Goal: Transaction & Acquisition: Book appointment/travel/reservation

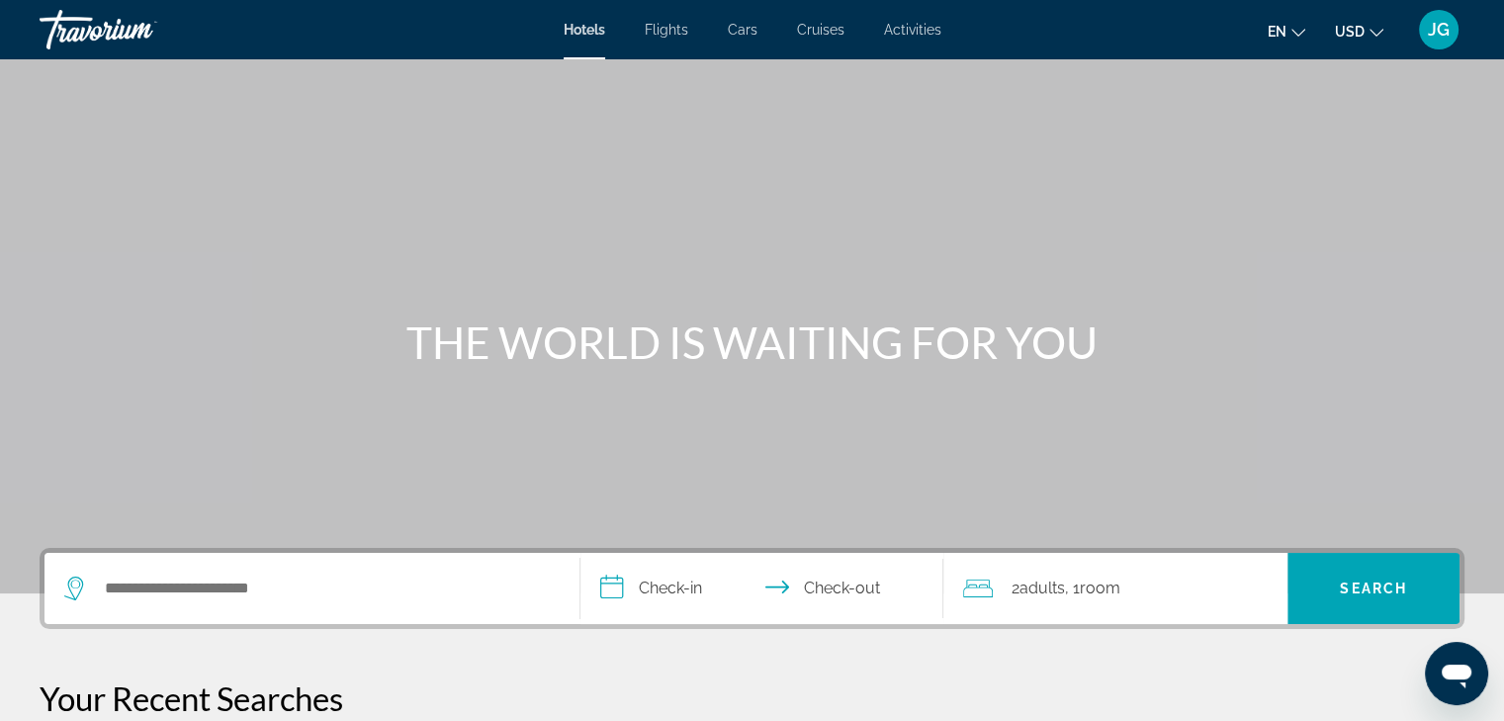
click at [664, 35] on span "Flights" at bounding box center [667, 30] width 44 height 16
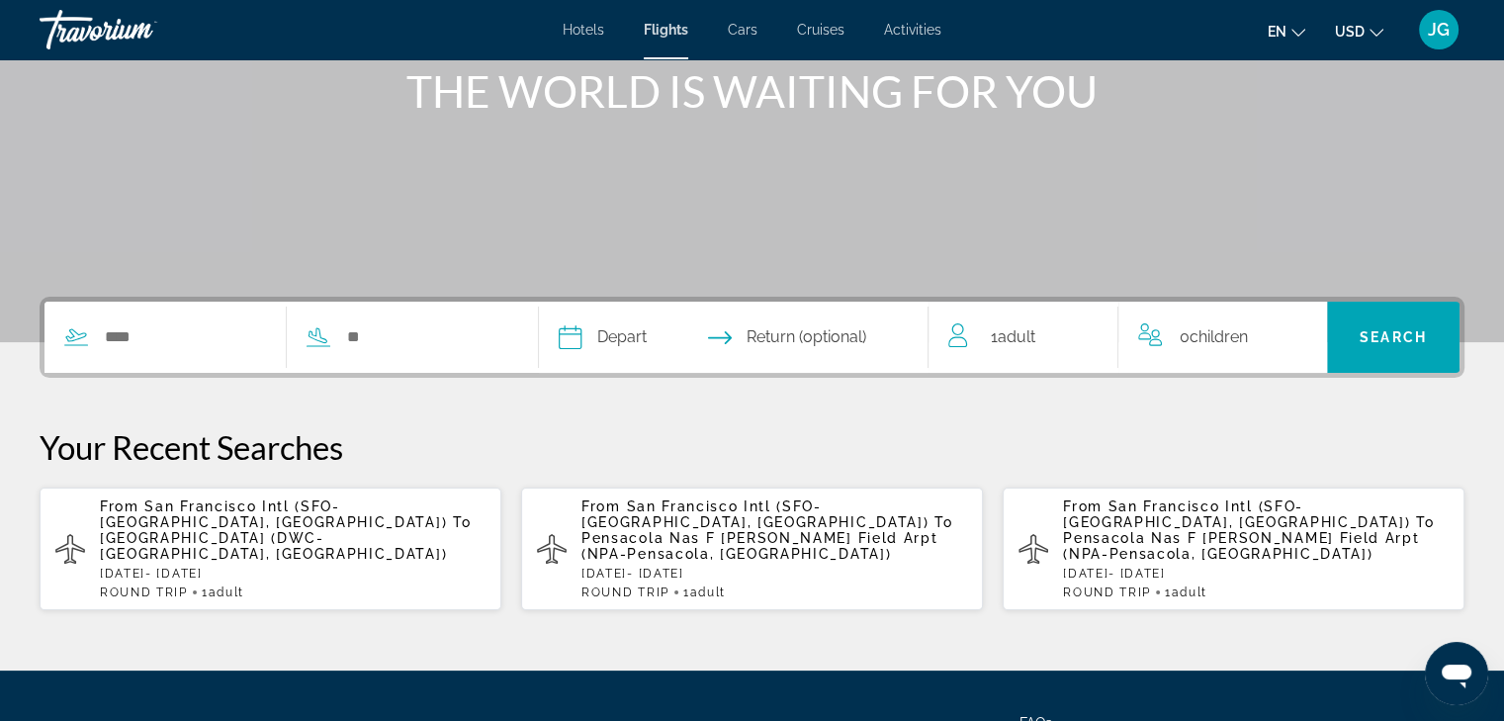
scroll to position [253, 0]
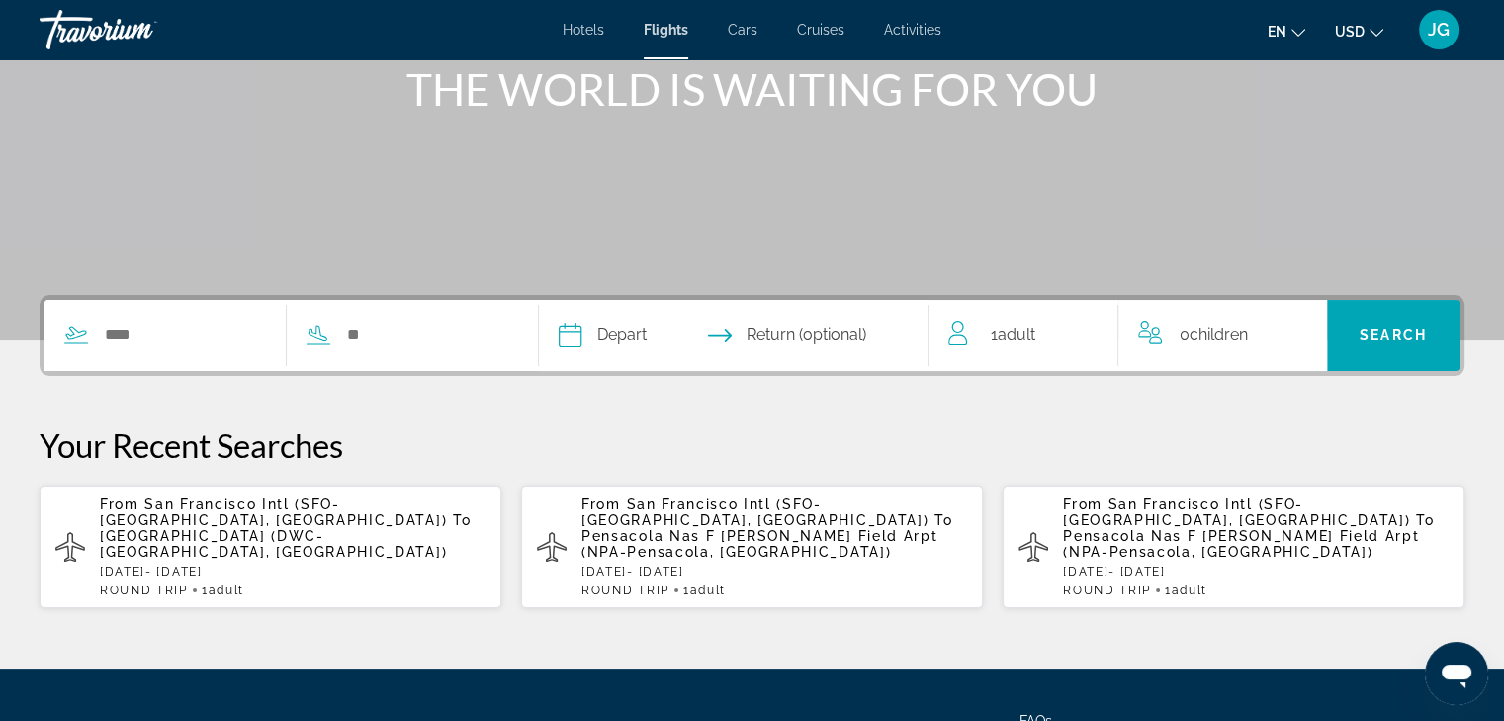
click at [965, 527] on p "From [GEOGRAPHIC_DATA] Intl (SFO-[GEOGRAPHIC_DATA], [GEOGRAPHIC_DATA]) To [GEOG…" at bounding box center [774, 527] width 386 height 63
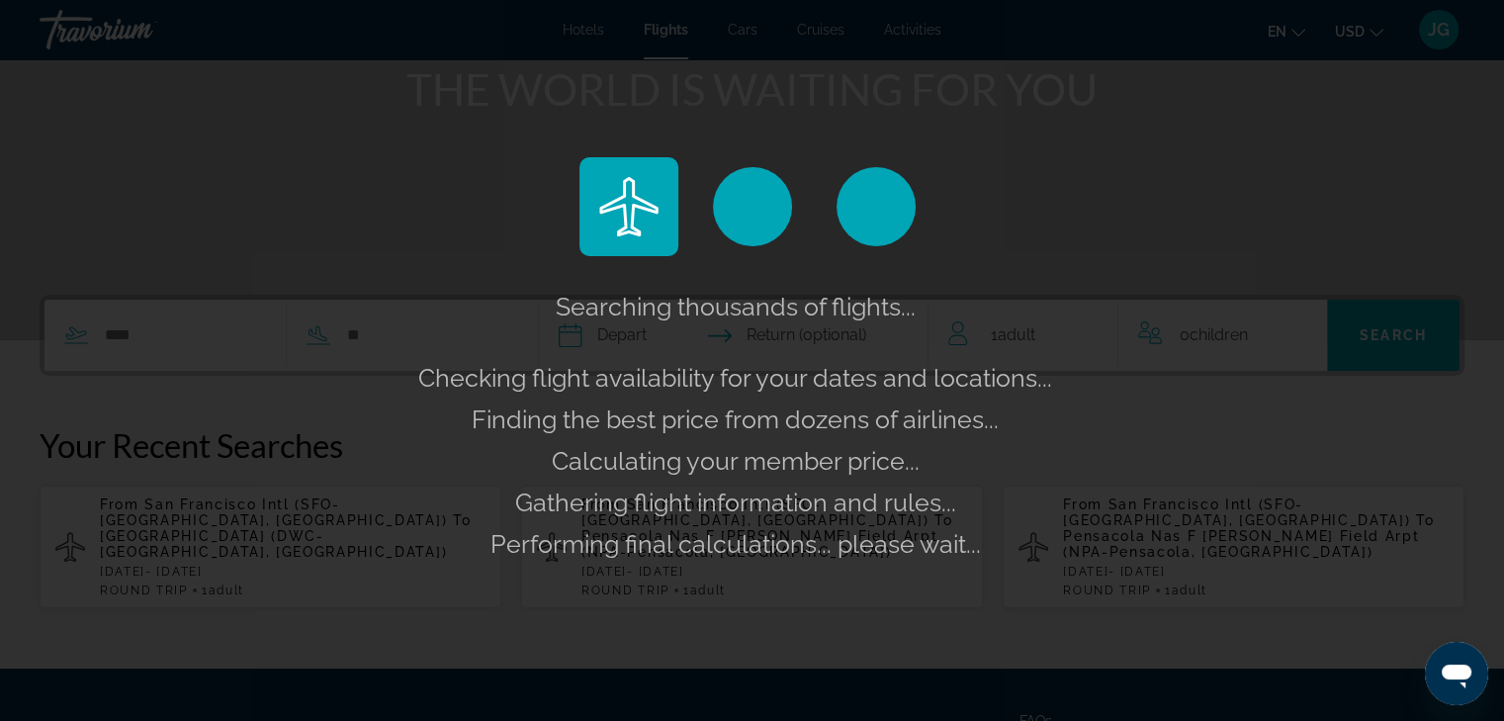
click at [382, 186] on div "Searching thousands of flights... Checking flight availability for your dates a…" at bounding box center [752, 360] width 1504 height 721
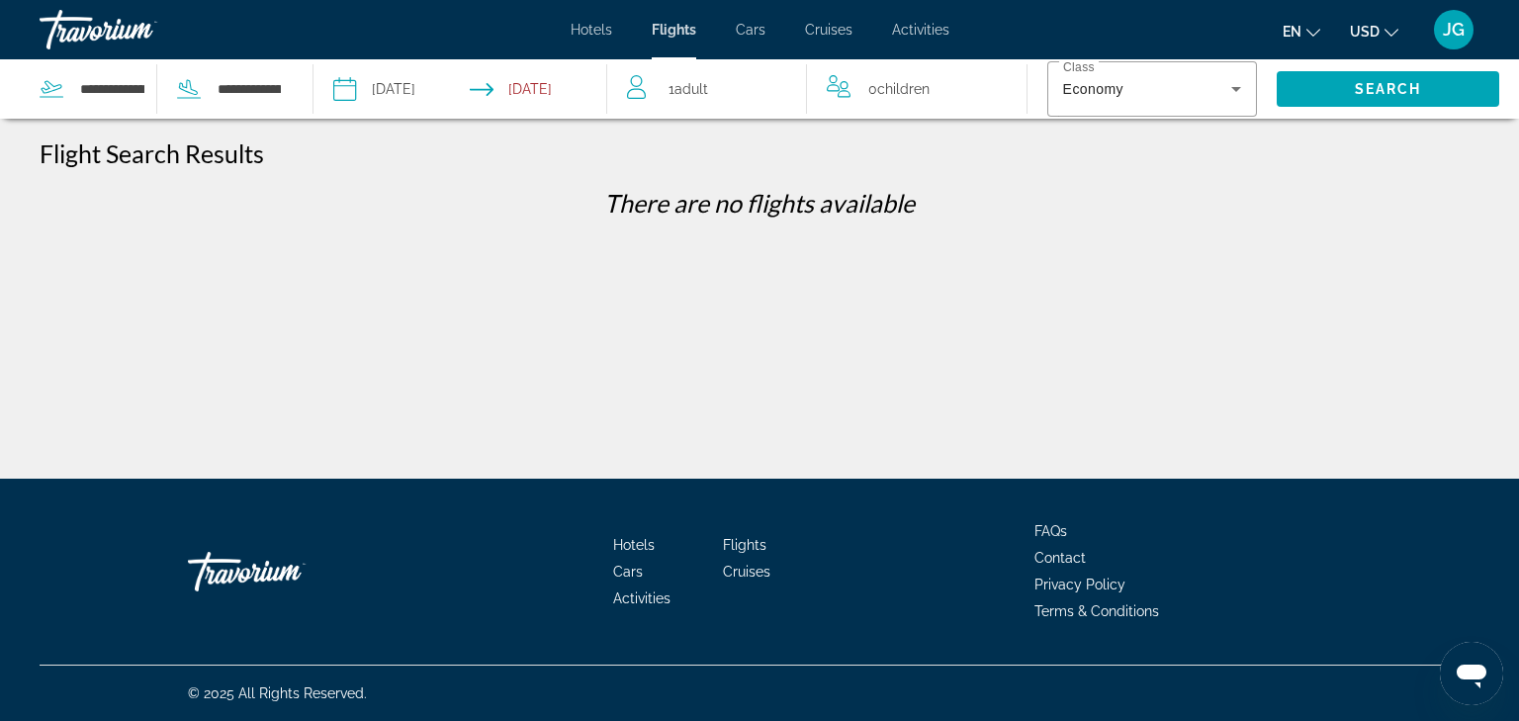
click at [737, 89] on div "1 Adult Adults" at bounding box center [716, 89] width 179 height 28
click at [780, 86] on icon "Increment adults" at bounding box center [777, 85] width 18 height 24
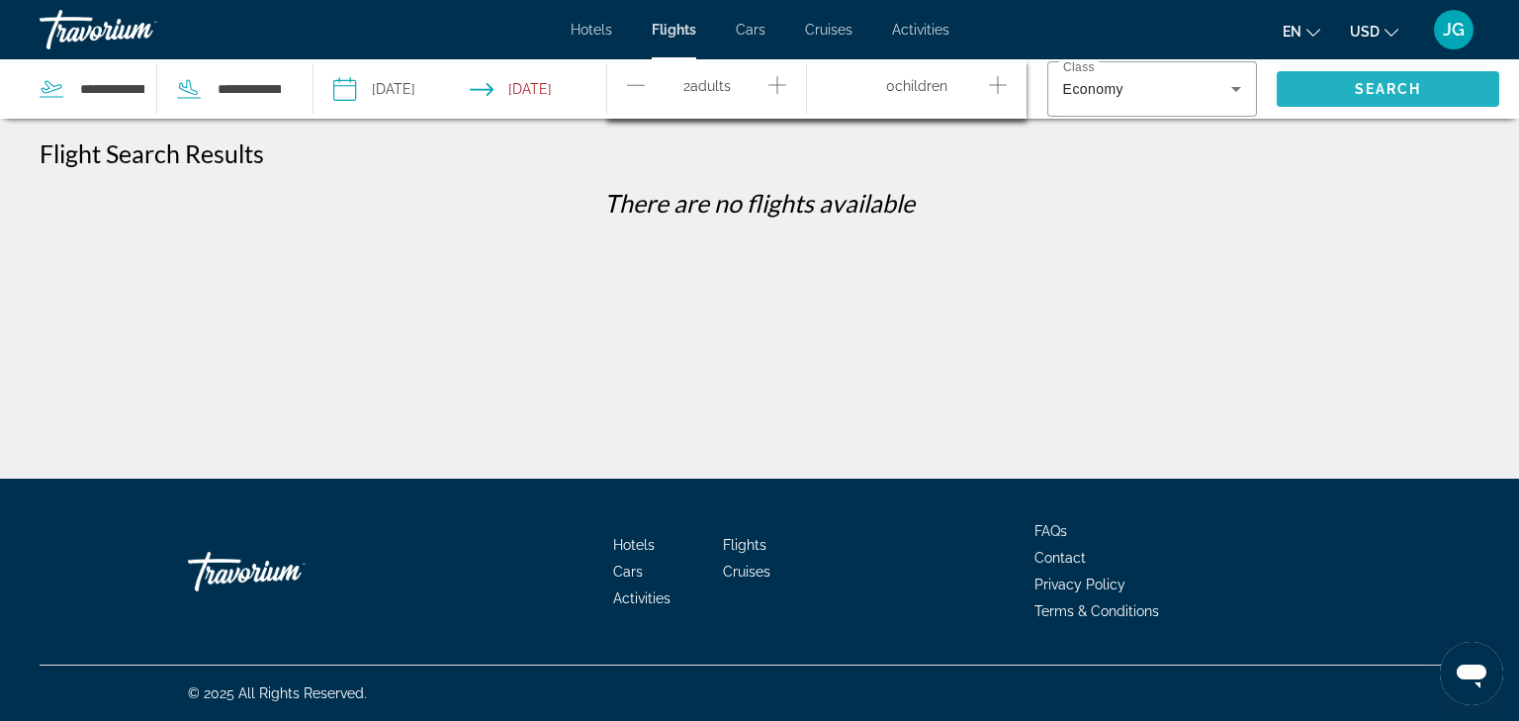
click at [1374, 90] on span "Search" at bounding box center [1388, 89] width 67 height 16
